Goal: Task Accomplishment & Management: Manage account settings

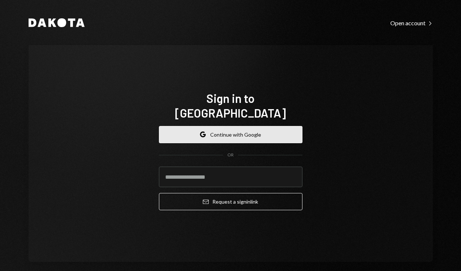
click at [248, 126] on button "Google Continue with Google" at bounding box center [231, 134] width 144 height 17
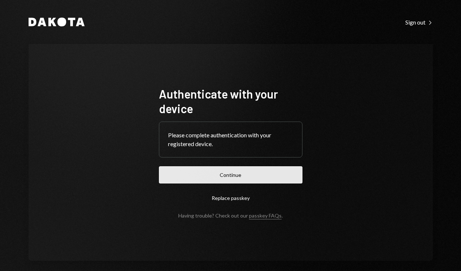
click at [236, 178] on button "Continue" at bounding box center [231, 174] width 144 height 17
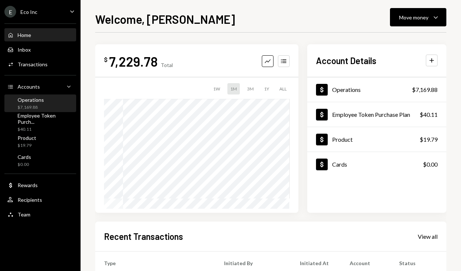
click at [59, 107] on div "Operations $7,169.88" at bounding box center [40, 104] width 66 height 14
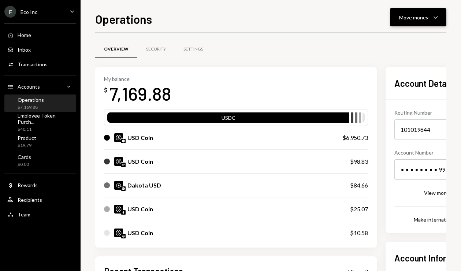
click at [420, 19] on div "Move money" at bounding box center [413, 18] width 29 height 8
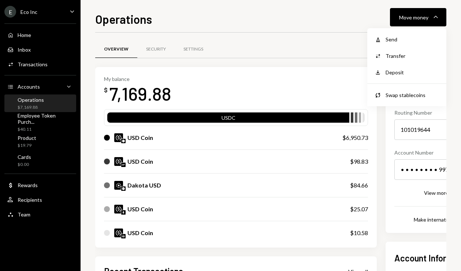
click at [291, 38] on div "Overview Security Settings My balance $ 7,169.88 USDC USD Coin $6,950.73 USD Co…" at bounding box center [286, 237] width 382 height 409
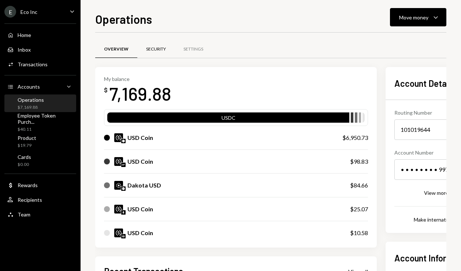
click at [160, 50] on div "Security" at bounding box center [156, 49] width 20 height 6
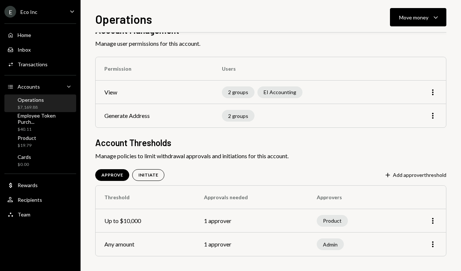
scroll to position [40, 0]
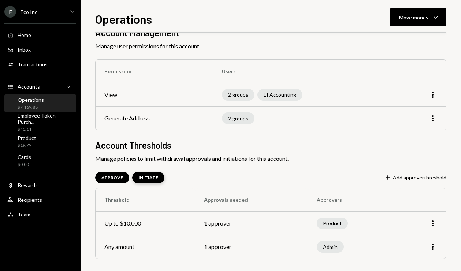
click at [151, 180] on div "INITIATE" at bounding box center [149, 178] width 20 height 6
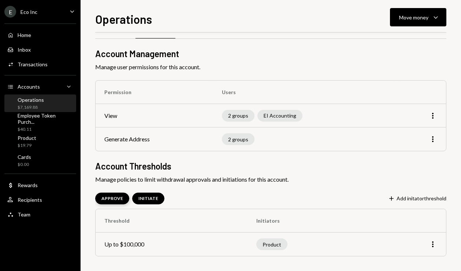
click at [112, 195] on div "APPROVE" at bounding box center [112, 199] width 34 height 12
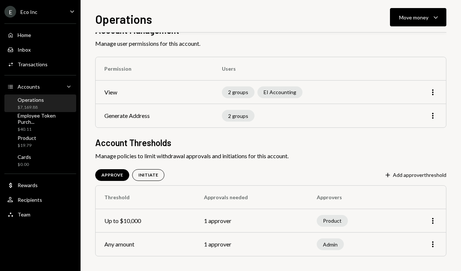
scroll to position [0, 0]
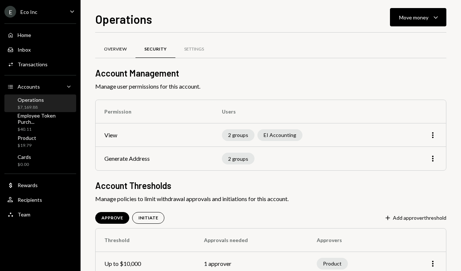
click at [111, 51] on div "Overview" at bounding box center [115, 49] width 23 height 6
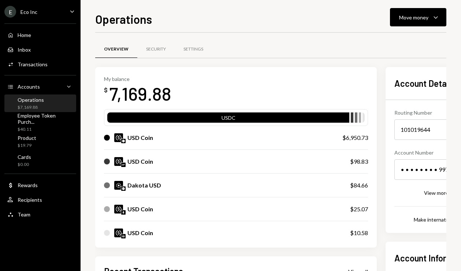
click at [62, 102] on div "Operations $7,169.88" at bounding box center [40, 104] width 66 height 14
click at [27, 214] on div "Team" at bounding box center [24, 214] width 13 height 6
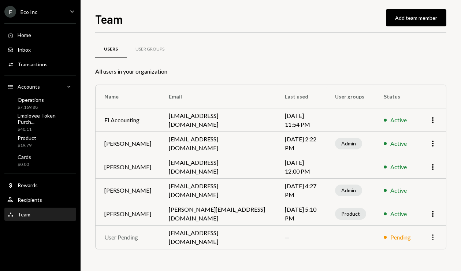
click at [434, 239] on icon "More" at bounding box center [433, 237] width 9 height 9
click at [423, 252] on div "Remove" at bounding box center [416, 253] width 37 height 13
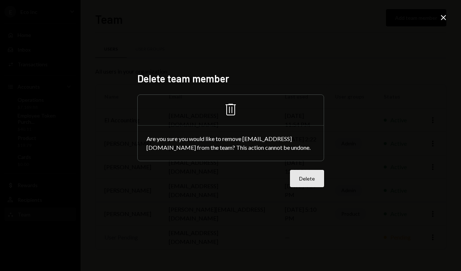
click at [311, 183] on button "Delete" at bounding box center [307, 178] width 34 height 17
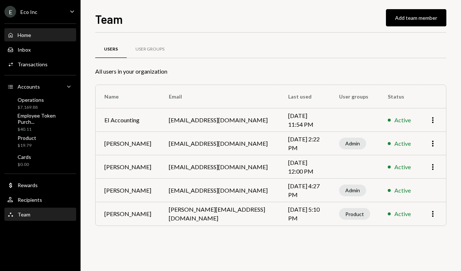
click at [34, 33] on div "Home Home" at bounding box center [40, 35] width 66 height 7
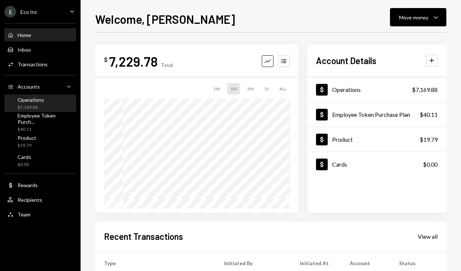
click at [51, 108] on div "Operations $7,169.88" at bounding box center [40, 104] width 66 height 14
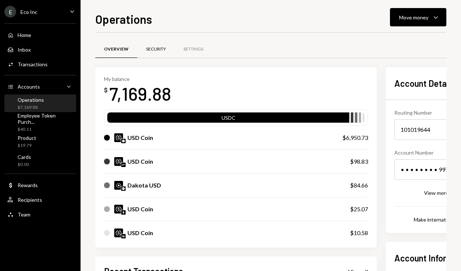
click at [147, 53] on div "Security" at bounding box center [155, 50] width 37 height 18
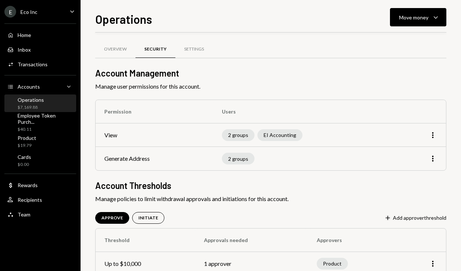
scroll to position [43, 0]
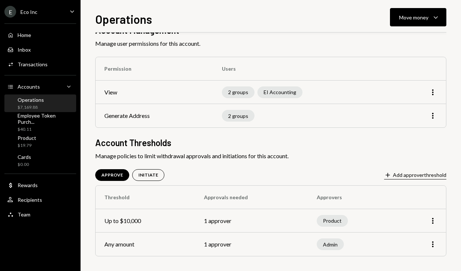
click at [421, 178] on button "Plus Add approver threshold" at bounding box center [415, 175] width 62 height 8
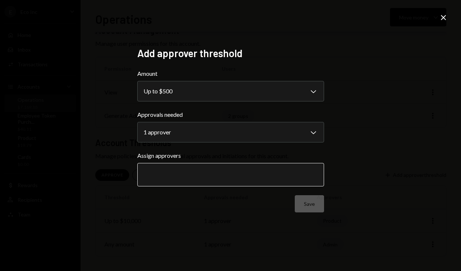
click at [234, 172] on input "text" at bounding box center [231, 174] width 174 height 7
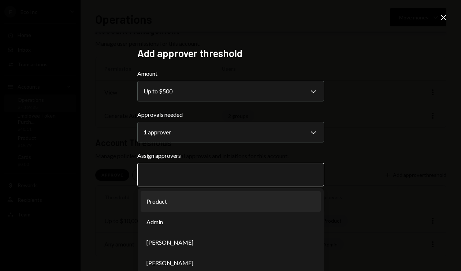
click at [204, 206] on li "Product" at bounding box center [231, 201] width 180 height 21
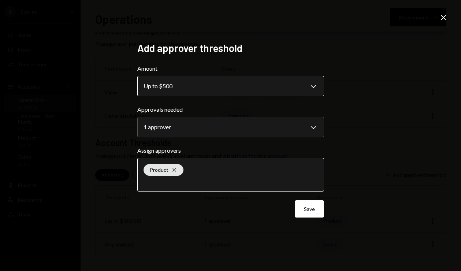
click at [189, 90] on body "**********" at bounding box center [230, 135] width 461 height 271
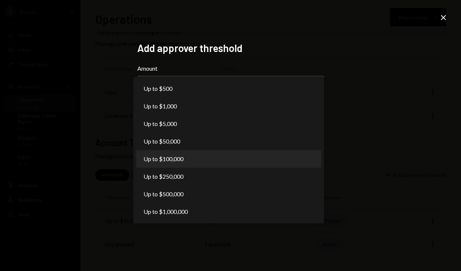
select select "******"
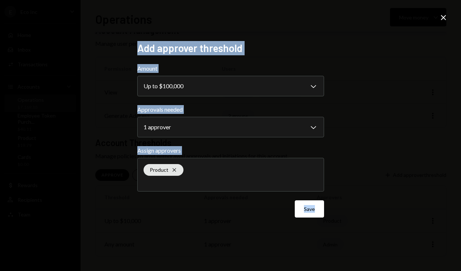
drag, startPoint x: 444, startPoint y: 13, endPoint x: 424, endPoint y: 39, distance: 32.8
click at [424, 39] on div "**********" at bounding box center [230, 135] width 461 height 271
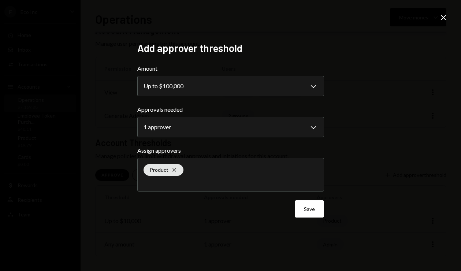
click at [442, 19] on icon at bounding box center [443, 17] width 5 height 5
